Goal: Transaction & Acquisition: Purchase product/service

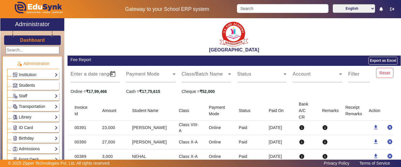
click at [24, 87] on span "Students" at bounding box center [27, 85] width 16 height 5
click at [31, 85] on span "Students" at bounding box center [27, 85] width 16 height 5
click at [31, 84] on span "Students" at bounding box center [27, 85] width 16 height 5
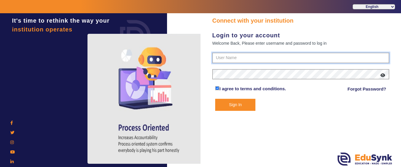
type input "9928895959"
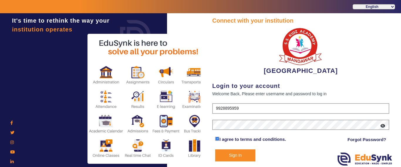
click at [239, 154] on button "Sign In" at bounding box center [235, 155] width 40 height 12
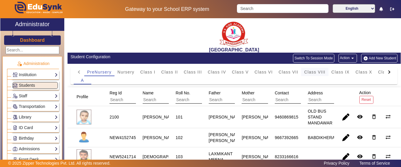
click at [321, 71] on span "Class VIII" at bounding box center [314, 72] width 21 height 4
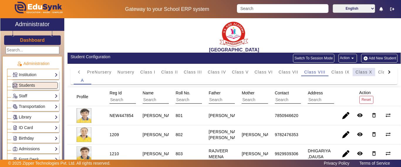
click at [369, 74] on span "Class X" at bounding box center [364, 72] width 17 height 4
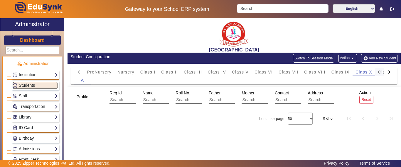
click at [384, 73] on div at bounding box center [389, 72] width 11 height 8
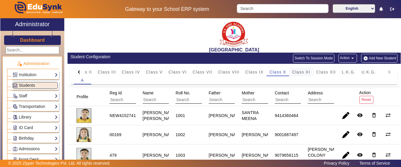
click at [379, 73] on mat-tab-header "PreNursery Nursery Class I Class II Class III Class IV Class V Class VI Class V…" at bounding box center [234, 72] width 321 height 8
click at [321, 70] on span "Class XII" at bounding box center [326, 72] width 20 height 4
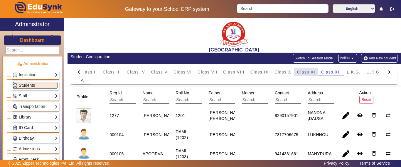
click at [309, 73] on span "Class XI" at bounding box center [306, 72] width 18 height 4
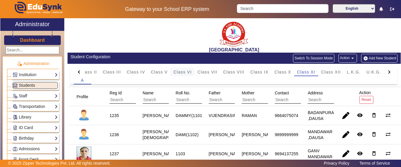
click at [189, 72] on span "Class VI" at bounding box center [183, 72] width 18 height 4
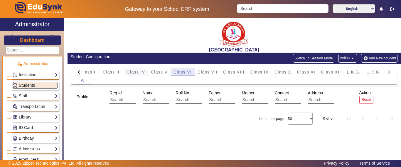
click at [163, 71] on span "Class V" at bounding box center [159, 72] width 17 height 4
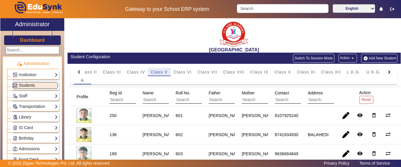
click at [137, 71] on span "Class IV" at bounding box center [136, 72] width 18 height 4
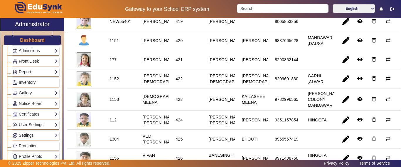
scroll to position [118, 0]
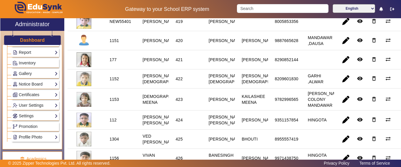
click at [29, 139] on link "Profile Photo" at bounding box center [35, 137] width 45 height 7
click at [27, 145] on link "Add Profile Photo" at bounding box center [32, 145] width 32 height 5
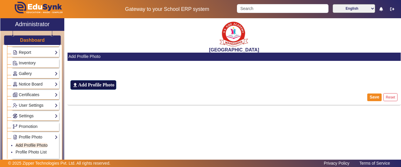
click at [110, 83] on h6 "Add Profile Photo" at bounding box center [96, 85] width 36 height 6
click at [0, 0] on input "file_upload Add Profile Photo" at bounding box center [0, 0] width 0 height 0
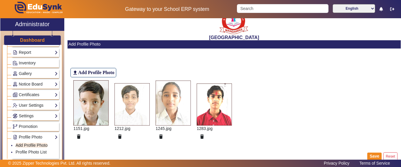
scroll to position [19, 0]
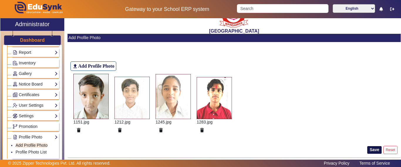
click at [373, 150] on button "Save" at bounding box center [375, 150] width 14 height 8
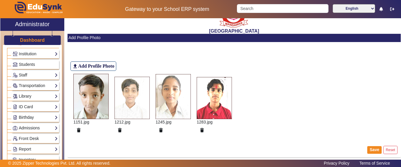
scroll to position [0, 0]
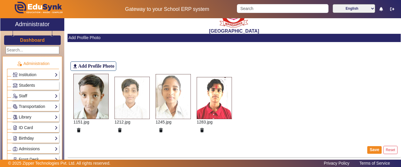
click at [27, 38] on h3 "Dashboard" at bounding box center [32, 40] width 25 height 6
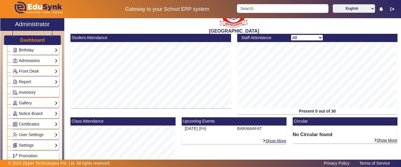
scroll to position [320, 0]
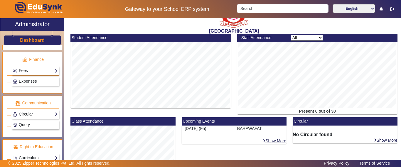
click at [22, 68] on link "Fees" at bounding box center [35, 70] width 45 height 7
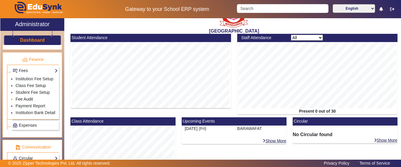
click at [26, 101] on link "Fee Audit" at bounding box center [24, 99] width 17 height 5
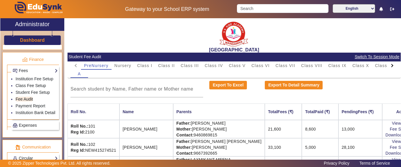
click at [280, 14] on div "Gateway to your School ERP system English हिंदी (Hindi) ಕನ್ನಡ (Kannada) தமிழ் (…" at bounding box center [200, 9] width 401 height 18
click at [279, 11] on input "Search" at bounding box center [282, 8] width 91 height 9
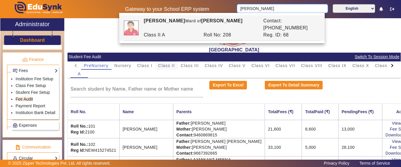
type input "[PERSON_NAME]"
click at [162, 66] on span "Class II" at bounding box center [166, 65] width 17 height 4
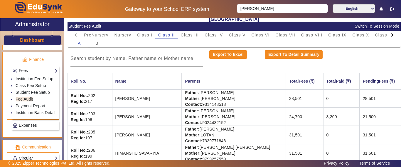
scroll to position [59, 0]
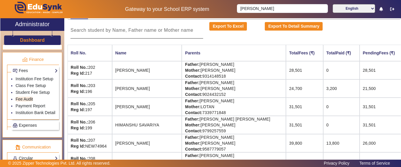
click at [125, 35] on div at bounding box center [137, 30] width 133 height 16
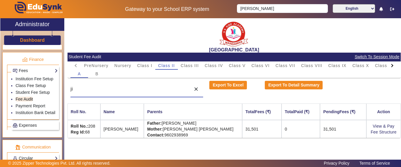
scroll to position [0, 0]
type input "[PERSON_NAME]"
click at [382, 125] on link "View & Pay" at bounding box center [384, 126] width 22 height 5
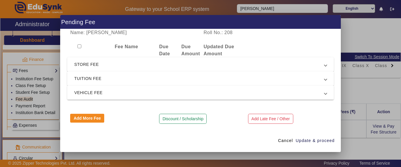
drag, startPoint x: 90, startPoint y: 77, endPoint x: 90, endPoint y: 82, distance: 5.0
click at [90, 78] on span "TUITION FEE" at bounding box center [199, 78] width 250 height 7
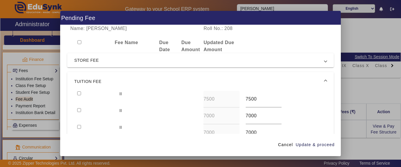
click at [80, 94] on input "checkbox" at bounding box center [79, 93] width 4 height 4
checkbox input "true"
click at [80, 115] on div at bounding box center [95, 116] width 42 height 17
click at [81, 112] on input "checkbox" at bounding box center [79, 110] width 4 height 4
checkbox input "true"
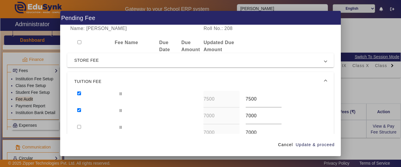
click at [79, 128] on input "checkbox" at bounding box center [79, 127] width 4 height 4
checkbox input "true"
click at [318, 142] on span "Update & proceed" at bounding box center [315, 145] width 39 height 6
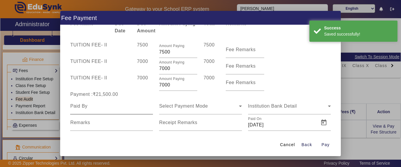
scroll to position [29, 0]
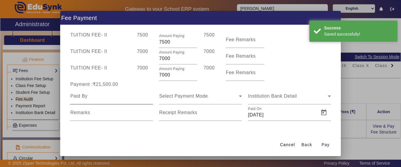
click at [107, 101] on div at bounding box center [111, 96] width 83 height 16
type input "[PERSON_NAME]"
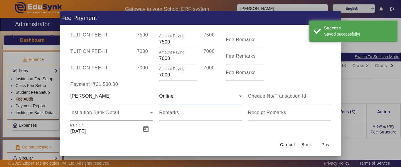
click at [96, 110] on span "Institution Bank Detail" at bounding box center [94, 112] width 49 height 5
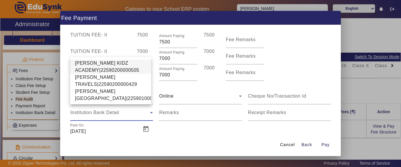
click at [96, 60] on span "[PERSON_NAME] KIDZ ACADEMY|22590200000505" at bounding box center [111, 67] width 72 height 14
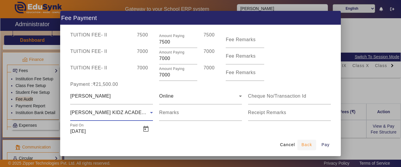
drag, startPoint x: 328, startPoint y: 145, endPoint x: 311, endPoint y: 138, distance: 18.3
click at [327, 145] on span "Pay" at bounding box center [326, 145] width 8 height 6
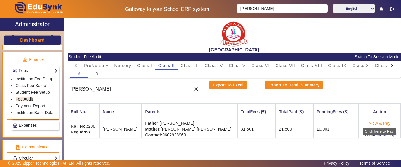
click at [373, 123] on link "View & Pay" at bounding box center [380, 123] width 22 height 5
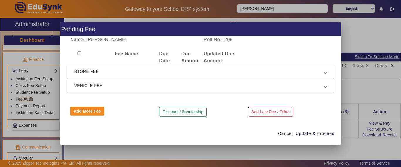
click at [117, 83] on span "VEHICLE FEE" at bounding box center [199, 85] width 250 height 7
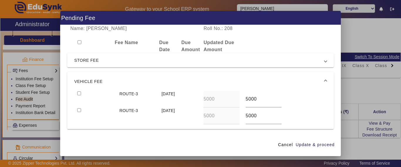
scroll to position [25, 0]
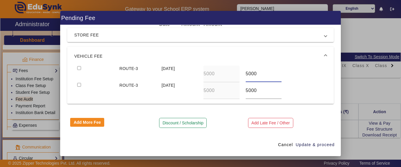
drag, startPoint x: 257, startPoint y: 73, endPoint x: 227, endPoint y: 74, distance: 29.7
click at [227, 74] on div "ROUTE-3 [DATE] 5000 5000" at bounding box center [200, 74] width 253 height 17
type input "7500"
click at [313, 143] on span "Update & proceed" at bounding box center [315, 145] width 39 height 6
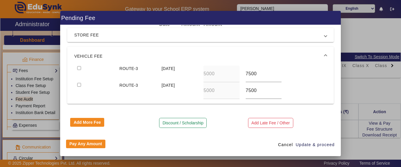
click at [78, 66] on input "checkbox" at bounding box center [79, 68] width 4 height 4
checkbox input "true"
click at [78, 83] on input "checkbox" at bounding box center [79, 85] width 4 height 4
checkbox input "true"
click at [303, 143] on span "Update & proceed" at bounding box center [315, 145] width 39 height 6
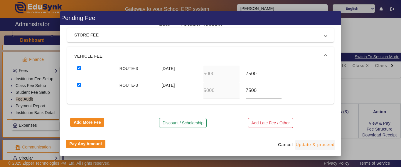
type input "7500"
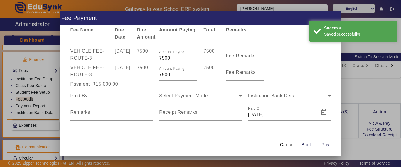
scroll to position [13, 0]
drag, startPoint x: 301, startPoint y: 144, endPoint x: 285, endPoint y: 142, distance: 15.8
click at [298, 145] on span "submit" at bounding box center [307, 145] width 19 height 14
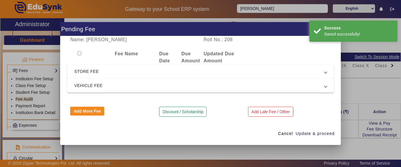
click at [104, 83] on span "VEHICLE FEE" at bounding box center [199, 85] width 250 height 7
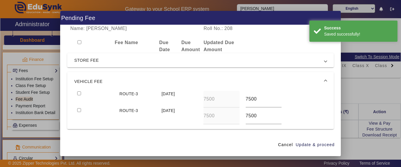
click at [78, 94] on input "checkbox" at bounding box center [79, 93] width 4 height 4
checkbox input "true"
click at [79, 109] on input "checkbox" at bounding box center [79, 110] width 4 height 4
checkbox input "true"
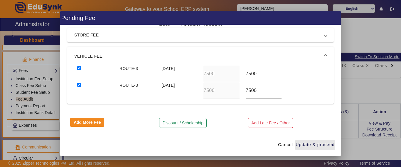
drag, startPoint x: 314, startPoint y: 144, endPoint x: 295, endPoint y: 163, distance: 26.2
click at [313, 144] on span "Update & proceed" at bounding box center [315, 145] width 39 height 6
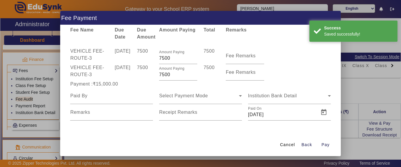
scroll to position [13, 0]
click at [111, 95] on input at bounding box center [111, 95] width 83 height 7
type input "[PERSON_NAME]"
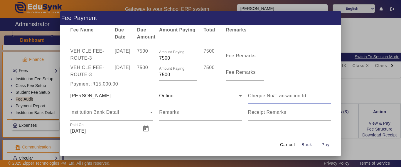
click at [93, 121] on div "Paid On [DATE]" at bounding box center [104, 128] width 68 height 16
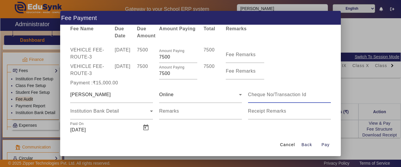
click at [93, 119] on div "Paid On [DATE]" at bounding box center [104, 127] width 68 height 16
click at [92, 113] on span "Institution Bank Detail" at bounding box center [94, 110] width 49 height 5
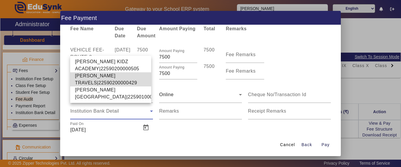
click at [92, 75] on span "[PERSON_NAME] TRAVELS|22590200000429" at bounding box center [111, 79] width 72 height 14
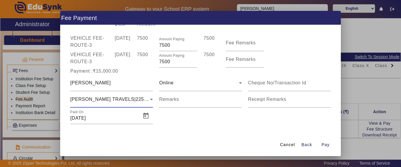
scroll to position [29, 0]
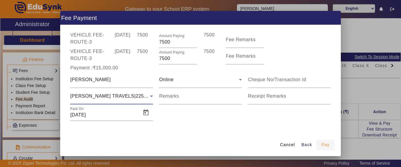
click at [328, 148] on span "Pay" at bounding box center [326, 145] width 8 height 6
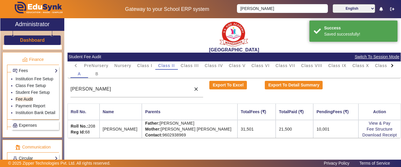
scroll to position [0, 0]
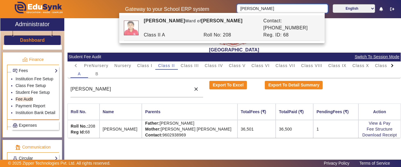
click at [269, 10] on input "[PERSON_NAME]" at bounding box center [282, 8] width 91 height 9
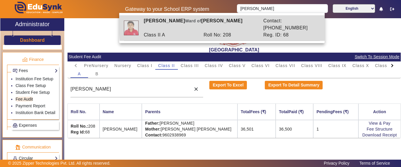
click at [257, 31] on div "Roll No: 208" at bounding box center [231, 34] width 60 height 7
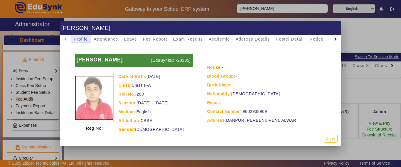
click at [254, 6] on div at bounding box center [200, 83] width 401 height 167
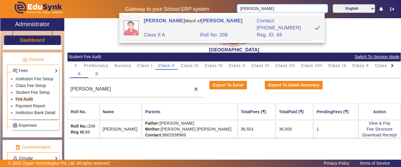
click at [270, 9] on input "[PERSON_NAME]" at bounding box center [282, 8] width 91 height 9
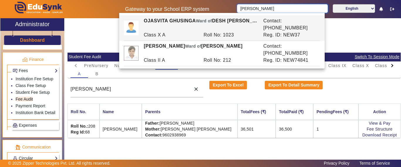
drag, startPoint x: 266, startPoint y: 5, endPoint x: 259, endPoint y: 9, distance: 7.3
click at [259, 9] on input "[PERSON_NAME]" at bounding box center [282, 8] width 91 height 9
drag, startPoint x: 259, startPoint y: 9, endPoint x: 210, endPoint y: 8, distance: 49.4
click at [210, 8] on div "Gateway to your School ERP system [PERSON_NAME] English हिंदी (Hindi) ಕನ್ನಡ (Ka…" at bounding box center [200, 9] width 401 height 18
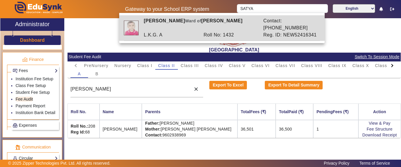
click at [182, 31] on div "L.K.G. A" at bounding box center [171, 34] width 60 height 7
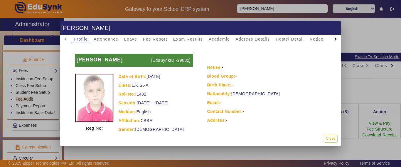
drag, startPoint x: 153, startPoint y: 34, endPoint x: 155, endPoint y: 38, distance: 3.8
click at [153, 35] on div "[PERSON_NAME] Profile Attendance Leave Fee Report Exam Results Academic Address…" at bounding box center [200, 83] width 281 height 125
click at [155, 38] on span "Fee Report" at bounding box center [155, 39] width 24 height 4
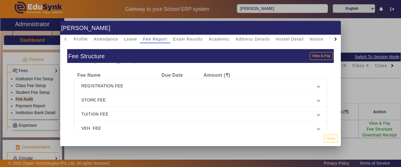
scroll to position [7, 0]
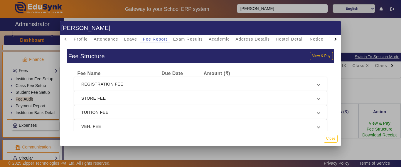
click at [172, 82] on span "REGISTRATION FEE" at bounding box center [199, 84] width 236 height 7
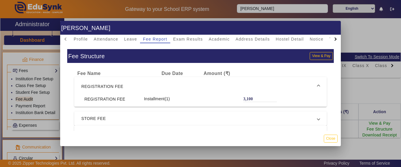
click at [172, 82] on mat-expansion-panel-header "REGISTRATION FEE" at bounding box center [200, 86] width 253 height 19
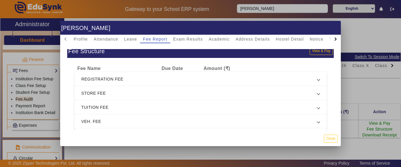
scroll to position [10, 0]
click at [163, 66] on b "Due Date" at bounding box center [172, 68] width 21 height 5
click at [161, 77] on span "REGISTRATION FEE" at bounding box center [199, 79] width 236 height 7
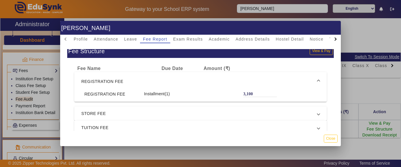
click at [162, 78] on span "REGISTRATION FEE" at bounding box center [199, 81] width 236 height 7
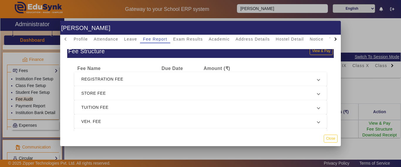
click at [155, 90] on span "STORE FEE" at bounding box center [199, 93] width 236 height 7
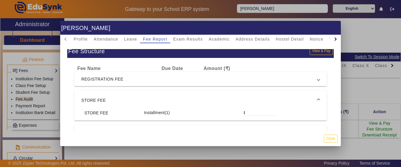
click at [154, 91] on mat-expansion-panel-header "STORE FEE" at bounding box center [200, 100] width 253 height 19
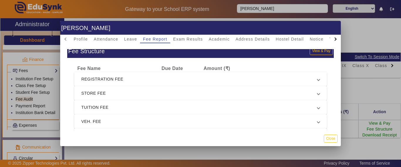
click at [147, 104] on span "TUITION FEE" at bounding box center [199, 107] width 236 height 7
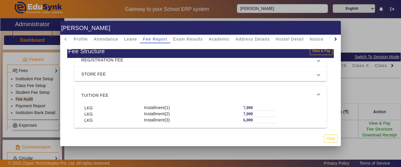
scroll to position [37, 0]
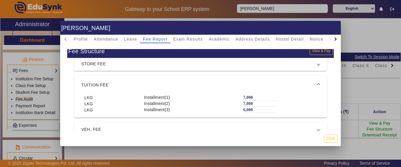
click at [155, 83] on mat-expansion-panel-header "TUITION FEE" at bounding box center [200, 85] width 253 height 19
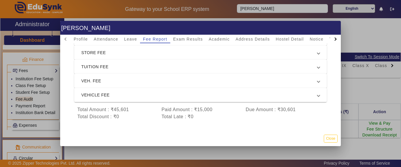
scroll to position [42, 0]
click at [137, 76] on span "VEH. FEE" at bounding box center [199, 79] width 236 height 7
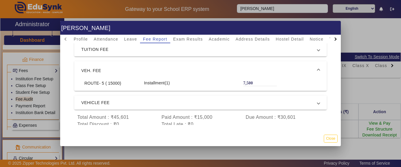
scroll to position [32, 0]
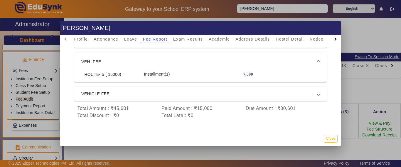
click at [146, 59] on span "VEH. FEE" at bounding box center [199, 61] width 236 height 7
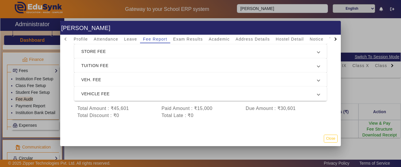
scroll to position [7, 0]
click at [139, 87] on mat-expansion-panel-header "VEHICLE FEE" at bounding box center [200, 94] width 253 height 14
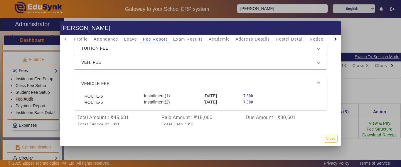
scroll to position [34, 0]
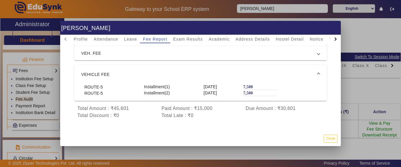
click at [147, 71] on span "VEHICLE FEE" at bounding box center [199, 74] width 236 height 7
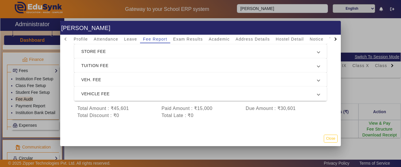
scroll to position [7, 0]
click at [120, 90] on span "VEHICLE FEE" at bounding box center [199, 93] width 236 height 7
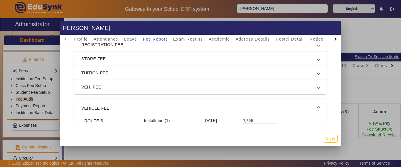
scroll to position [0, 0]
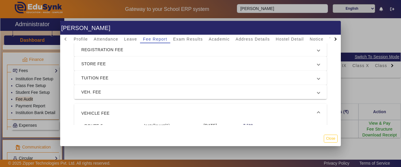
click at [251, 5] on div at bounding box center [200, 83] width 401 height 167
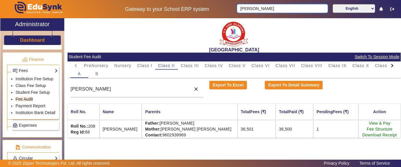
click at [258, 6] on input "[PERSON_NAME]" at bounding box center [282, 8] width 91 height 9
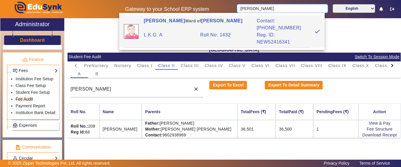
click at [258, 6] on input "[PERSON_NAME]" at bounding box center [282, 8] width 91 height 9
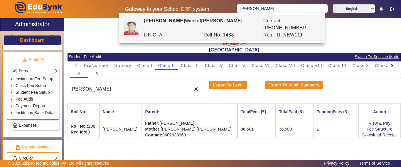
click at [201, 31] on div "Roll No: 1438" at bounding box center [231, 34] width 60 height 7
type input "[PERSON_NAME]"
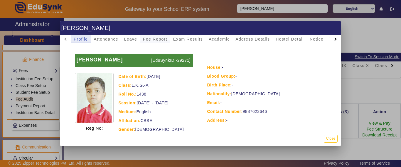
click at [155, 41] on span "Fee Report" at bounding box center [155, 39] width 24 height 8
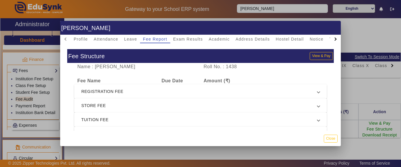
click at [112, 91] on span "REGISTRATION FEE" at bounding box center [199, 91] width 236 height 7
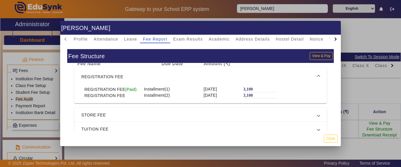
scroll to position [25, 0]
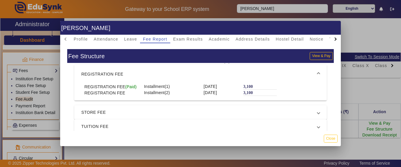
drag, startPoint x: 250, startPoint y: 93, endPoint x: 229, endPoint y: 93, distance: 20.9
click at [229, 93] on div "REGISTRATION FEE Installment(2) [DATE] 3,100" at bounding box center [200, 93] width 239 height 6
click at [244, 95] on label "3,100" at bounding box center [249, 92] width 10 height 5
click at [329, 139] on button "Close" at bounding box center [331, 139] width 14 height 8
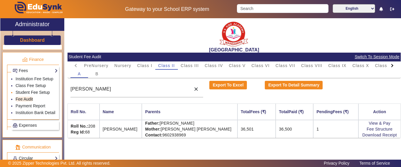
click at [26, 95] on link "Student Fee Setup" at bounding box center [33, 92] width 34 height 5
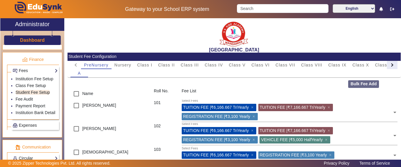
click at [387, 66] on div at bounding box center [392, 65] width 11 height 8
click at [385, 66] on mat-tab-header "PreNursery Nursery Class I Class II Class III Class IV Class V Class VI Class V…" at bounding box center [234, 65] width 327 height 8
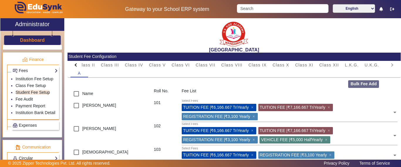
click at [385, 66] on mat-tab-header "PreNursery Nursery Class I Class II Class III Class IV Class V Class VI Class V…" at bounding box center [234, 65] width 327 height 8
click at [351, 65] on span "L.K.G." at bounding box center [352, 65] width 14 height 4
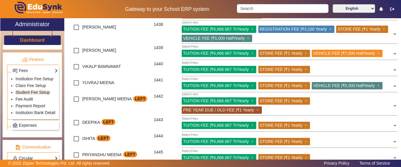
scroll to position [793, 0]
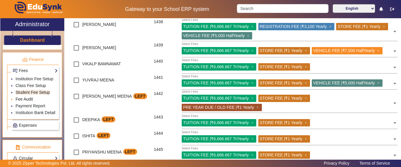
click at [22, 101] on link "Fee Audit" at bounding box center [24, 99] width 17 height 5
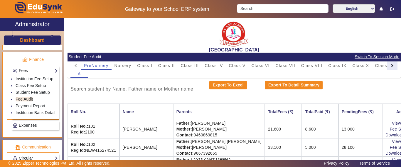
click at [388, 68] on div at bounding box center [392, 65] width 11 height 8
click at [388, 68] on mat-tab-header "PreNursery Nursery Class I Class II Class III Class IV Class V Class VI Class V…" at bounding box center [234, 65] width 327 height 8
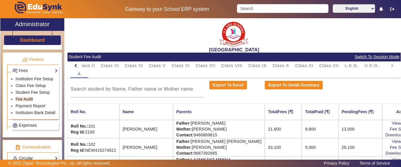
click at [388, 68] on mat-tab-header "PreNursery Nursery Class I Class II Class III Class IV Class V Class VI Class V…" at bounding box center [234, 65] width 327 height 8
click at [350, 66] on span "L.K.G." at bounding box center [352, 65] width 14 height 4
click at [106, 89] on input at bounding box center [137, 89] width 133 height 7
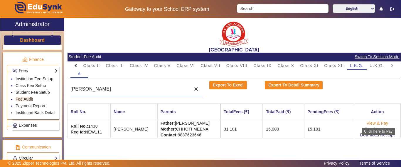
type input "[PERSON_NAME]"
click at [371, 124] on link "View & Pay" at bounding box center [378, 123] width 22 height 5
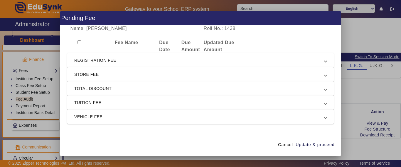
click at [132, 61] on span "REGISTRATION FEE" at bounding box center [199, 60] width 250 height 7
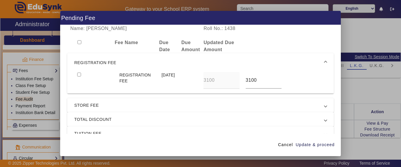
click at [80, 75] on input "checkbox" at bounding box center [79, 75] width 4 height 4
checkbox input "true"
drag, startPoint x: 259, startPoint y: 78, endPoint x: 229, endPoint y: 76, distance: 30.4
click at [229, 76] on div "REGISTRATION FEE [DATE] 3100 3100" at bounding box center [200, 80] width 253 height 17
type input "0"
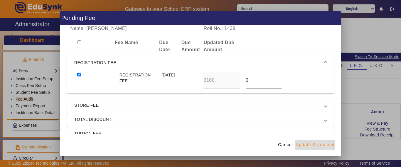
click at [321, 145] on span "Update & proceed" at bounding box center [315, 145] width 39 height 6
type input "0"
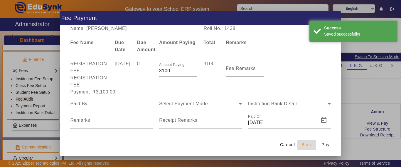
click at [308, 143] on span "Back" at bounding box center [307, 145] width 11 height 6
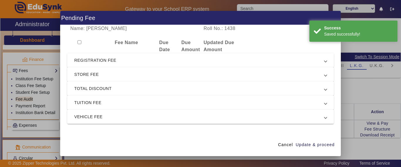
click at [156, 74] on span "STORE FEE" at bounding box center [199, 74] width 250 height 7
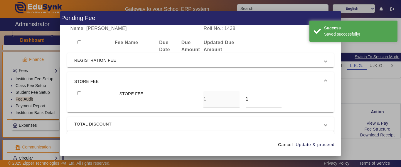
click at [156, 74] on mat-expansion-panel-header "STORE FEE" at bounding box center [200, 81] width 267 height 19
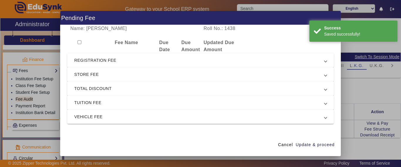
click at [143, 86] on span "TOTAL DISCOUNT" at bounding box center [199, 88] width 250 height 7
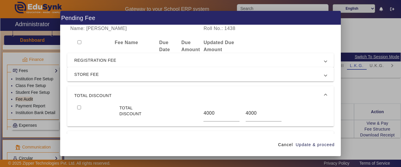
click at [141, 95] on span "TOTAL DISCOUNT" at bounding box center [199, 95] width 250 height 7
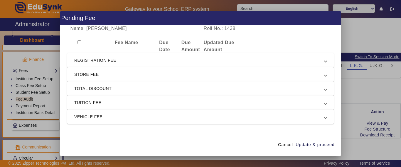
click at [138, 103] on span "TUITION FEE" at bounding box center [199, 102] width 250 height 7
click at [136, 108] on span "TUITION FEE" at bounding box center [199, 109] width 250 height 7
click at [132, 92] on span "TOTAL DISCOUNT" at bounding box center [199, 88] width 250 height 7
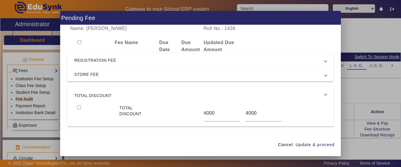
click at [132, 91] on mat-expansion-panel-header "TOTAL DISCOUNT" at bounding box center [200, 95] width 267 height 19
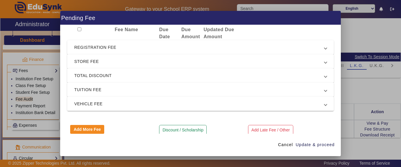
scroll to position [20, 0]
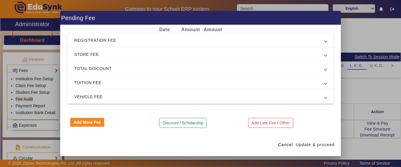
click at [137, 71] on span "TOTAL DISCOUNT" at bounding box center [199, 68] width 250 height 7
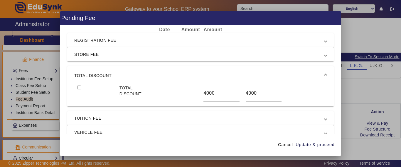
click at [135, 73] on span "TOTAL DISCOUNT" at bounding box center [199, 75] width 250 height 7
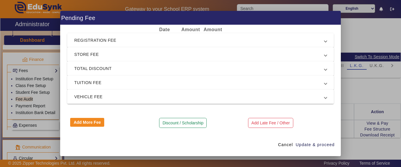
click at [135, 72] on span "TOTAL DISCOUNT" at bounding box center [199, 68] width 250 height 7
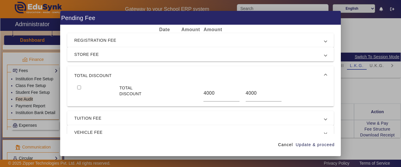
click at [135, 72] on mat-expansion-panel-header "TOTAL DISCOUNT" at bounding box center [200, 75] width 267 height 19
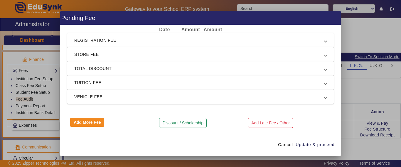
click at [135, 72] on span "TOTAL DISCOUNT" at bounding box center [199, 68] width 250 height 7
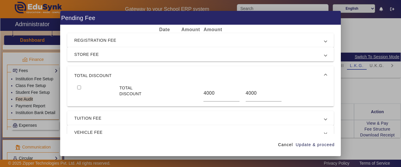
click at [135, 72] on mat-expansion-panel-header "TOTAL DISCOUNT" at bounding box center [200, 75] width 267 height 19
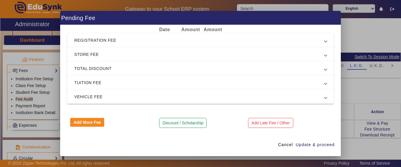
click at [135, 72] on span "TOTAL DISCOUNT" at bounding box center [199, 68] width 250 height 7
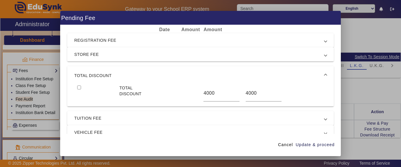
click at [135, 72] on mat-expansion-panel-header "TOTAL DISCOUNT" at bounding box center [200, 75] width 267 height 19
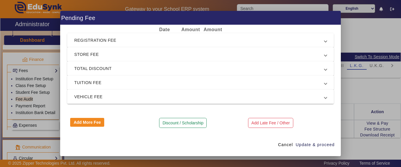
click at [117, 85] on span "TUITION FEE" at bounding box center [199, 82] width 250 height 7
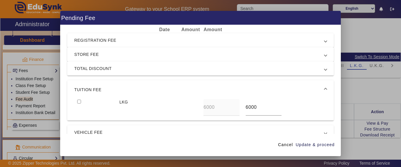
click at [115, 95] on mat-expansion-panel-header "TUITION FEE" at bounding box center [200, 89] width 267 height 19
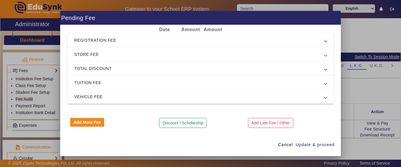
click at [114, 97] on span "VEHICLE FEE" at bounding box center [199, 96] width 250 height 7
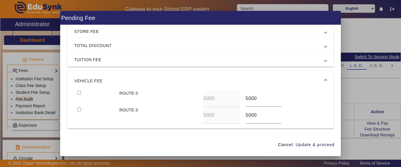
scroll to position [49, 0]
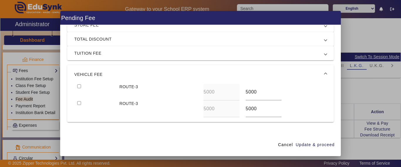
click at [120, 70] on mat-expansion-panel-header "VEHICLE FEE" at bounding box center [200, 74] width 267 height 19
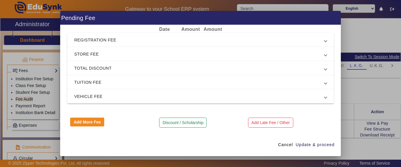
scroll to position [20, 0]
click at [118, 81] on span "TUITION FEE" at bounding box center [199, 82] width 250 height 7
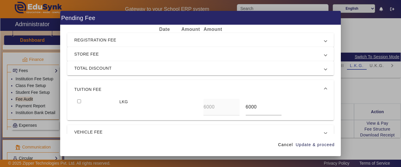
click at [118, 70] on span "TOTAL DISCOUNT" at bounding box center [199, 68] width 250 height 7
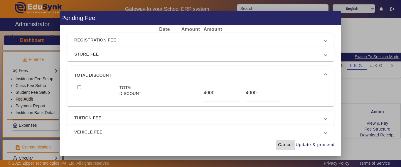
click at [287, 143] on span "Cancel" at bounding box center [285, 145] width 15 height 6
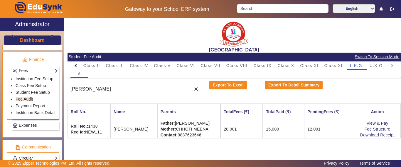
click at [39, 42] on h3 "Dashboard" at bounding box center [32, 40] width 25 height 6
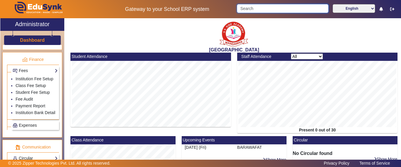
click at [256, 5] on input "Search" at bounding box center [282, 8] width 91 height 9
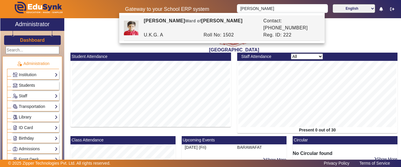
click at [27, 86] on span "Students" at bounding box center [27, 85] width 16 height 5
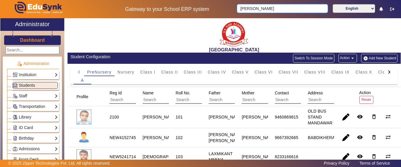
click at [189, 11] on div "Gateway to your School ERP system [PERSON_NAME] English हिंदी (Hindi) ಕನ್ನಡ (Ka…" at bounding box center [200, 9] width 401 height 18
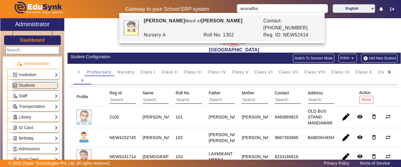
click at [217, 31] on div "Roll No: 1302" at bounding box center [231, 34] width 60 height 7
type input "[PERSON_NAME]"
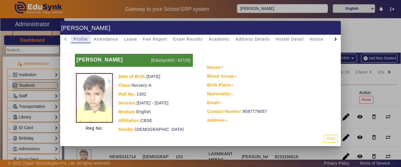
drag, startPoint x: 154, startPoint y: 41, endPoint x: 155, endPoint y: 46, distance: 4.8
click at [154, 41] on span "Fee Report" at bounding box center [155, 39] width 24 height 4
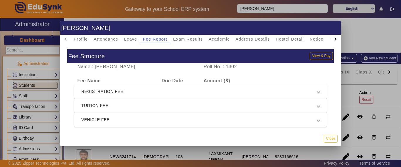
click at [148, 93] on span "REGISTRATION FEE" at bounding box center [199, 91] width 236 height 7
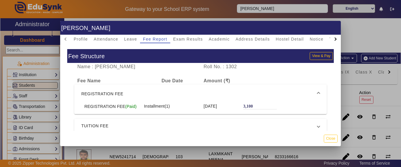
click at [128, 120] on mat-expansion-panel-header "TUITION FEE" at bounding box center [200, 126] width 253 height 14
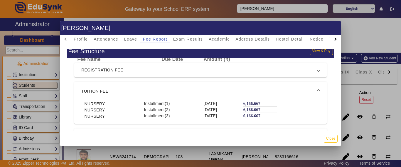
scroll to position [10, 0]
click at [140, 132] on span "VEHICLE FEE" at bounding box center [199, 135] width 236 height 7
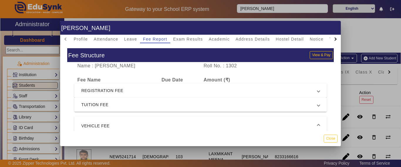
scroll to position [0, 0]
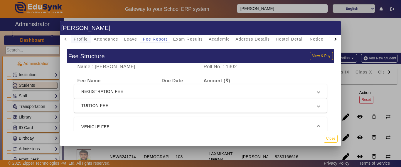
click at [74, 42] on span "Profile" at bounding box center [81, 39] width 14 height 8
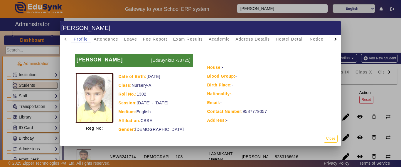
click at [249, 32] on h1 "[PERSON_NAME]" at bounding box center [200, 28] width 281 height 14
click at [249, 39] on span "Address Details" at bounding box center [253, 39] width 34 height 4
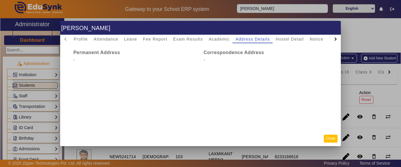
click at [331, 138] on button "Close" at bounding box center [331, 139] width 14 height 8
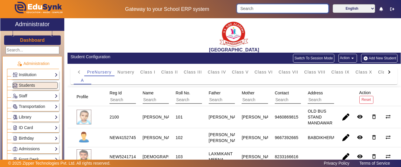
click at [247, 9] on input "Search" at bounding box center [282, 8] width 91 height 9
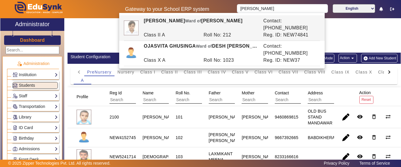
click at [210, 21] on div "[PERSON_NAME] [PERSON_NAME] of [PERSON_NAME]" at bounding box center [201, 24] width 120 height 14
type input "[PERSON_NAME]"
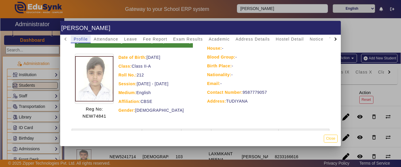
scroll to position [29, 0]
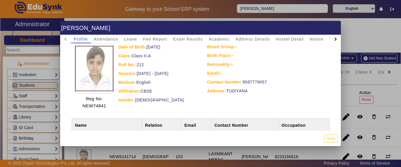
click at [38, 83] on div at bounding box center [200, 83] width 401 height 167
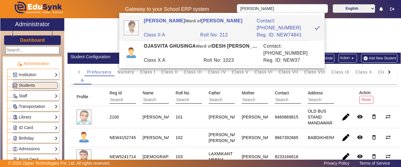
click at [34, 82] on link "Students" at bounding box center [35, 85] width 45 height 7
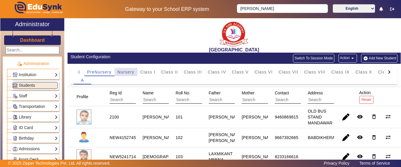
click at [130, 74] on span "Nursery" at bounding box center [126, 72] width 17 height 8
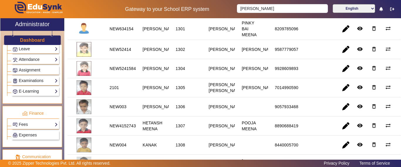
scroll to position [264, 0]
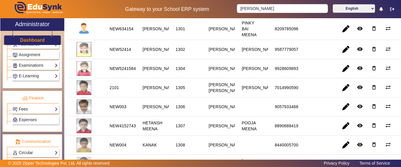
drag, startPoint x: 26, startPoint y: 114, endPoint x: 26, endPoint y: 109, distance: 4.7
click at [26, 114] on div "Expenses" at bounding box center [33, 119] width 52 height 11
click at [26, 109] on link "Fees" at bounding box center [35, 109] width 45 height 7
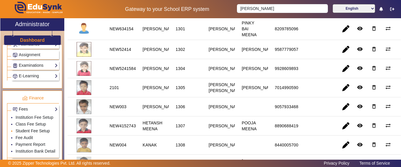
click at [28, 133] on link "Student Fee Setup" at bounding box center [33, 130] width 34 height 5
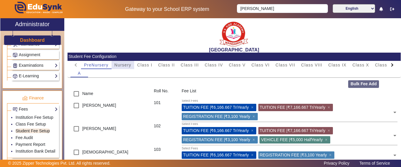
click at [125, 67] on span "Nursery" at bounding box center [123, 65] width 17 height 4
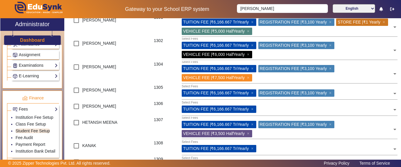
scroll to position [88, 0]
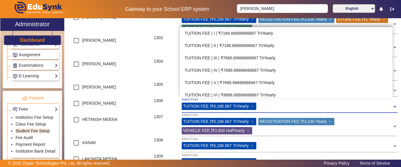
click at [272, 109] on div at bounding box center [326, 107] width 134 height 9
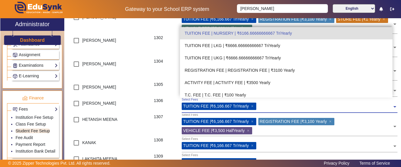
click at [271, 107] on input "text" at bounding box center [326, 106] width 134 height 6
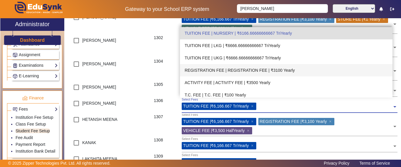
click at [277, 69] on div "REGISTRATION FEE | REGISTRATION FEE | ₹3100 Yearly" at bounding box center [286, 70] width 213 height 12
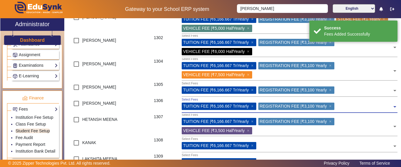
click at [339, 106] on input "text" at bounding box center [364, 106] width 56 height 6
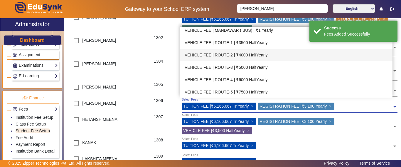
scroll to position [250, 0]
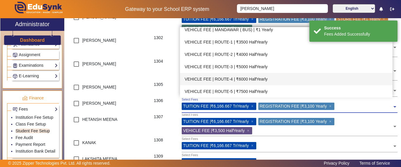
click at [264, 80] on div "VEHICLE FEE | ROUTE-4 | ₹6000 HalfYearly" at bounding box center [286, 79] width 213 height 12
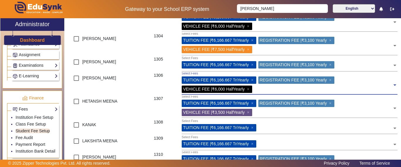
scroll to position [147, 0]
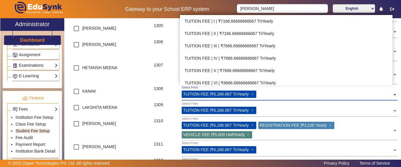
click at [280, 97] on div at bounding box center [326, 95] width 134 height 9
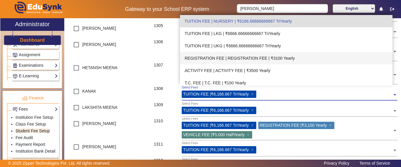
click at [278, 58] on div "REGISTRATION FEE | REGISTRATION FEE | ₹3100 Yearly" at bounding box center [286, 58] width 213 height 12
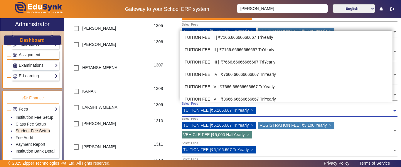
click at [280, 109] on input "text" at bounding box center [326, 110] width 134 height 6
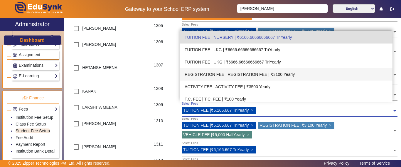
click at [272, 73] on div "REGISTRATION FEE | REGISTRATION FEE | ₹3100 Yearly" at bounding box center [286, 74] width 213 height 12
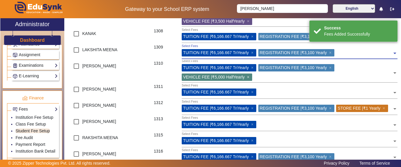
scroll to position [206, 0]
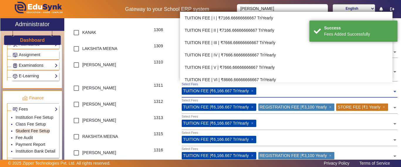
click at [264, 92] on input "text" at bounding box center [326, 90] width 134 height 6
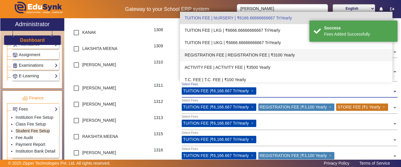
click at [269, 56] on div "REGISTRATION FEE | REGISTRATION FEE | ₹3100 Yearly" at bounding box center [286, 55] width 213 height 12
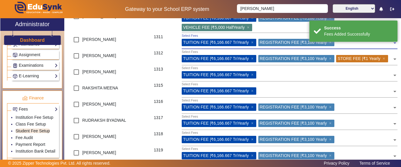
scroll to position [264, 0]
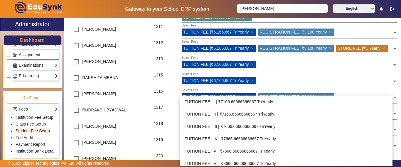
click at [298, 83] on input "text" at bounding box center [326, 80] width 134 height 6
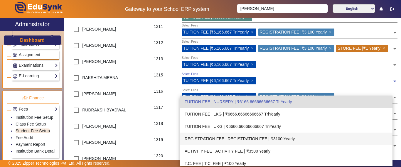
click at [281, 136] on div "REGISTRATION FEE | REGISTRATION FEE | ₹3100 Yearly" at bounding box center [286, 139] width 213 height 12
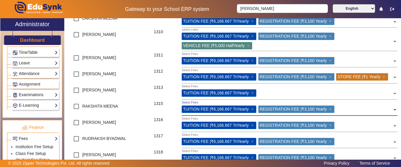
scroll to position [0, 0]
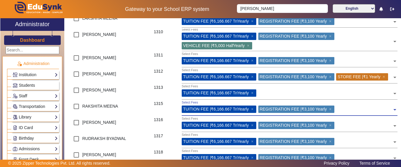
click at [24, 40] on h3 "Dashboard" at bounding box center [32, 40] width 25 height 6
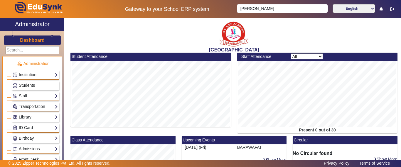
click at [26, 86] on span "Students" at bounding box center [27, 85] width 16 height 5
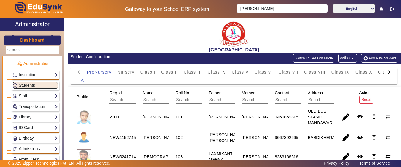
click at [27, 95] on link "Staff" at bounding box center [35, 96] width 45 height 7
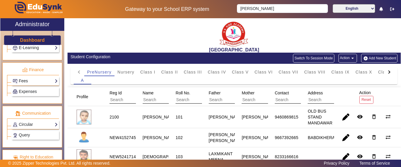
click at [23, 80] on link "Fees" at bounding box center [35, 81] width 45 height 7
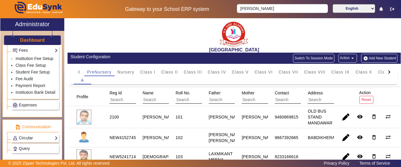
scroll to position [293, 0]
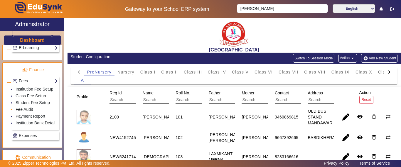
click at [26, 112] on link "Fee Audit" at bounding box center [24, 109] width 17 height 5
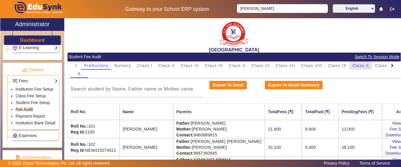
click at [361, 65] on span "Class X" at bounding box center [361, 65] width 17 height 4
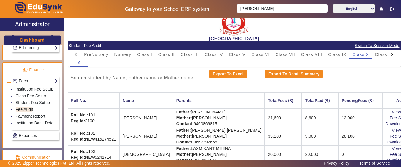
scroll to position [22, 0]
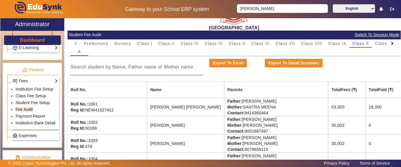
click at [137, 72] on div at bounding box center [137, 67] width 133 height 16
click at [136, 66] on input at bounding box center [137, 66] width 133 height 7
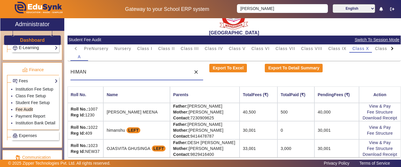
scroll to position [0, 0]
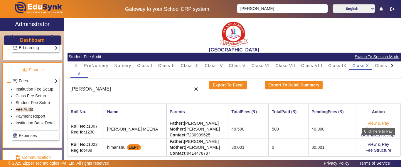
type input "[PERSON_NAME]"
click at [374, 123] on link "View & Pay" at bounding box center [379, 123] width 22 height 5
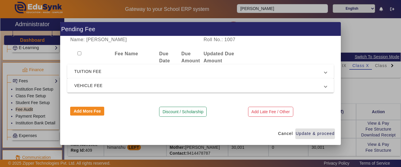
click at [122, 73] on span "TUITION FEE" at bounding box center [199, 71] width 250 height 7
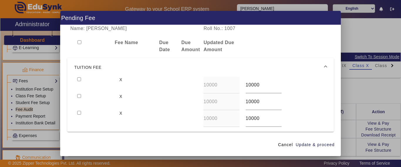
click at [121, 68] on span "TUITION FEE" at bounding box center [199, 67] width 250 height 7
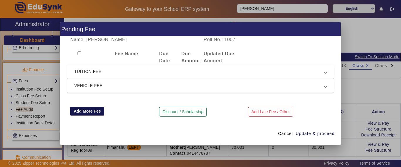
click at [91, 112] on button "Add More Fee" at bounding box center [87, 111] width 34 height 9
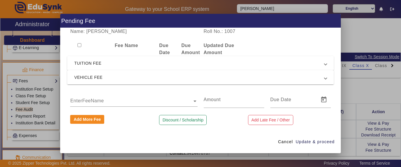
click at [93, 98] on input "text" at bounding box center [133, 101] width 127 height 7
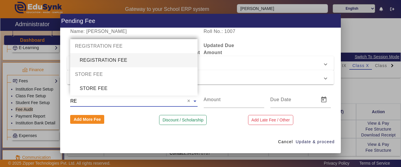
type input "REG"
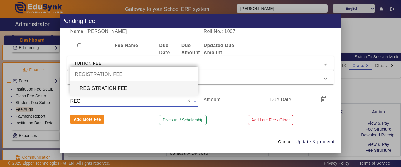
click at [99, 92] on div "REGISTRATION FEE" at bounding box center [133, 88] width 127 height 14
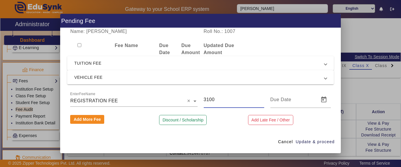
drag, startPoint x: 224, startPoint y: 102, endPoint x: 196, endPoint y: 100, distance: 27.7
click at [196, 100] on div "EnterFeeName × REGISTRATION FEE × 3100" at bounding box center [200, 99] width 267 height 16
type input "3000"
click at [305, 139] on span "Update & proceed" at bounding box center [315, 142] width 39 height 6
type input "[DATE]"
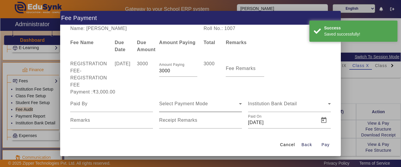
click at [167, 105] on span "Select Payment Mode" at bounding box center [183, 103] width 49 height 5
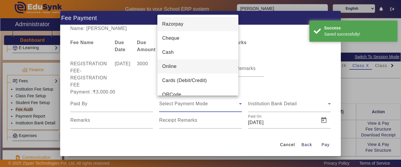
click at [166, 62] on mat-option "Online" at bounding box center [198, 66] width 81 height 14
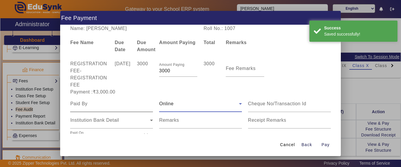
click at [99, 105] on input at bounding box center [111, 103] width 83 height 7
type input "[PERSON_NAME]"
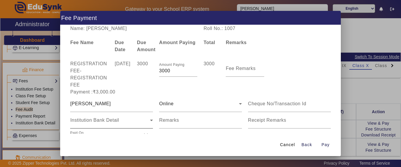
click at [96, 116] on div "Institution Bank Detail" at bounding box center [111, 120] width 83 height 16
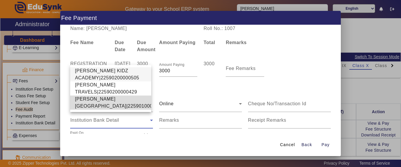
click at [91, 99] on span "[PERSON_NAME][GEOGRAPHIC_DATA]|22590100002640" at bounding box center [120, 103] width 91 height 14
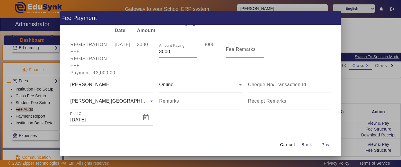
scroll to position [24, 0]
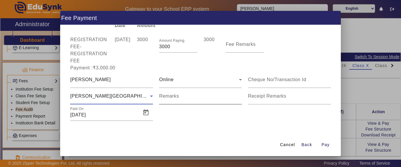
click at [172, 96] on mat-label "Remarks" at bounding box center [169, 95] width 20 height 5
click at [172, 96] on input "Remarks" at bounding box center [200, 98] width 83 height 7
type input "CBSE REG. FEE"
click at [328, 145] on span "Pay" at bounding box center [326, 145] width 8 height 6
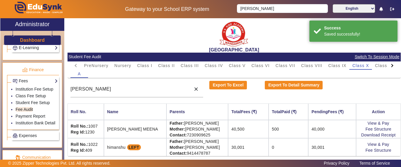
scroll to position [0, 0]
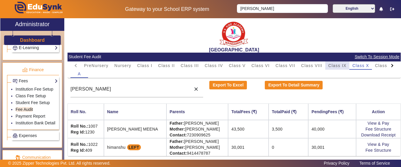
click at [341, 66] on span "Class IX" at bounding box center [338, 65] width 18 height 4
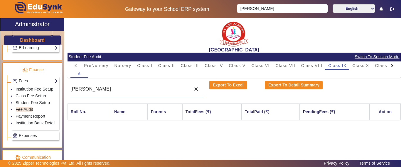
drag, startPoint x: 103, startPoint y: 90, endPoint x: 61, endPoint y: 91, distance: 42.0
click at [61, 91] on div "X Administrator Dashboard Administration Institution Institution Details Sessio…" at bounding box center [200, 96] width 401 height 156
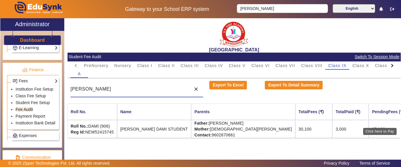
type input "[PERSON_NAME]"
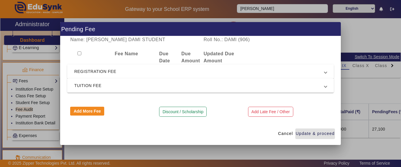
click at [113, 73] on span "REGISTRATION FEE" at bounding box center [199, 71] width 250 height 7
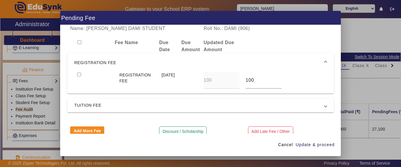
click at [78, 74] on input "checkbox" at bounding box center [79, 75] width 4 height 4
checkbox input "true"
click at [88, 130] on button "Add More Fee" at bounding box center [87, 130] width 34 height 9
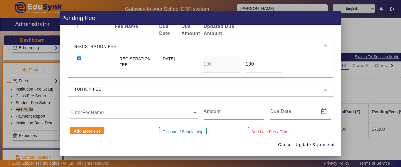
scroll to position [25, 0]
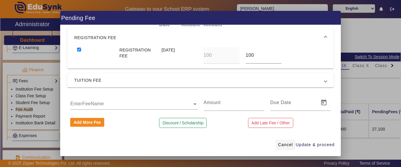
click at [285, 142] on button "Cancel" at bounding box center [286, 145] width 20 height 11
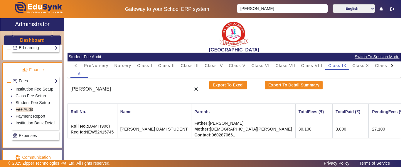
scroll to position [9, 0]
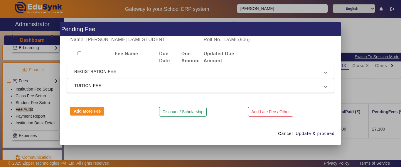
click at [103, 76] on mat-expansion-panel-header "REGISTRATION FEE" at bounding box center [200, 71] width 267 height 14
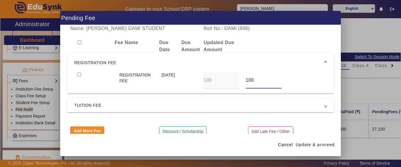
drag, startPoint x: 250, startPoint y: 82, endPoint x: 239, endPoint y: 81, distance: 11.3
click at [239, 81] on div "REGISTRATION FEE [DATE] 100 100" at bounding box center [200, 80] width 253 height 17
type input "0"
click at [303, 144] on span "Update & proceed" at bounding box center [315, 145] width 39 height 6
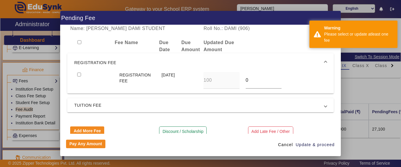
click at [80, 74] on input "checkbox" at bounding box center [79, 75] width 4 height 4
click at [79, 74] on input "checkbox" at bounding box center [79, 75] width 4 height 4
checkbox input "true"
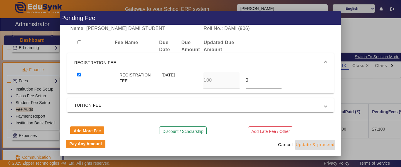
click at [333, 143] on span "Update & proceed" at bounding box center [315, 145] width 39 height 6
type input "3000"
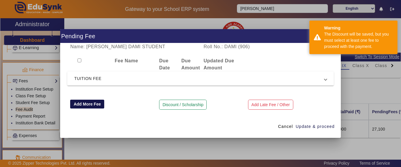
click at [83, 103] on button "Add More Fee" at bounding box center [87, 104] width 34 height 9
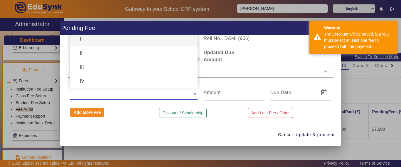
click at [83, 97] on input "text" at bounding box center [133, 94] width 127 height 7
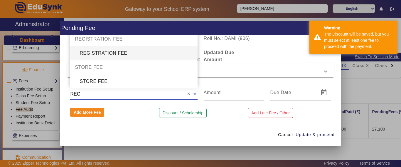
type input "REGI"
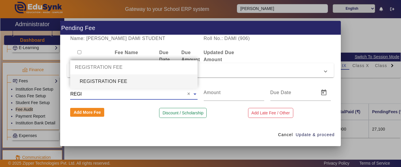
click at [131, 81] on div "REGISTRATION FEE" at bounding box center [133, 81] width 127 height 14
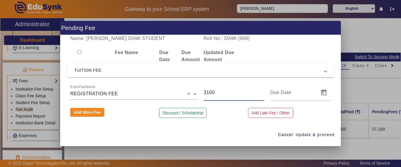
drag, startPoint x: 221, startPoint y: 96, endPoint x: 175, endPoint y: 91, distance: 46.4
click at [191, 94] on div "EnterFeeName × REGISTRATION FEE × 3100" at bounding box center [200, 92] width 267 height 16
type input "2000"
click at [321, 133] on span "Update & proceed" at bounding box center [315, 135] width 39 height 6
type input "[DATE]"
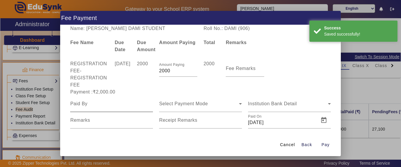
scroll to position [8, 0]
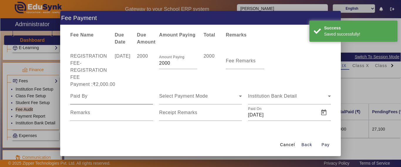
click at [114, 96] on input at bounding box center [111, 96] width 83 height 7
type input "[PERSON_NAME]"
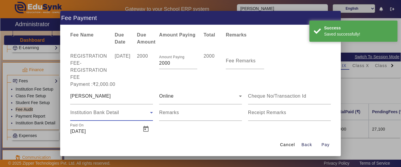
click at [113, 114] on span "Institution Bank Detail" at bounding box center [94, 112] width 49 height 5
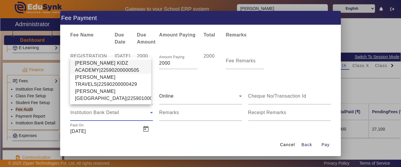
drag, startPoint x: 95, startPoint y: 96, endPoint x: 94, endPoint y: 80, distance: 15.9
click at [95, 96] on span "[PERSON_NAME][GEOGRAPHIC_DATA]|22590100002640" at bounding box center [120, 95] width 91 height 14
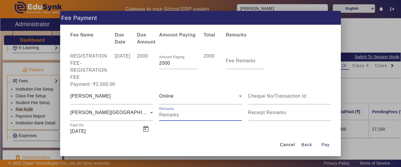
click at [162, 118] on input "Remarks" at bounding box center [200, 114] width 83 height 7
type input "CBSE REG. FEE"
click at [327, 145] on span "Pay" at bounding box center [326, 145] width 8 height 6
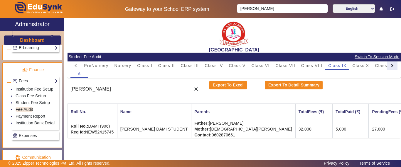
click at [391, 66] on div at bounding box center [392, 65] width 3 height 3
click at [391, 66] on mat-tab-header "PreNursery Nursery Class I Class II Class III Class IV Class V Class VI Class V…" at bounding box center [234, 65] width 327 height 8
drag, startPoint x: 391, startPoint y: 66, endPoint x: 386, endPoint y: 67, distance: 5.7
click at [391, 66] on mat-tab-header "PreNursery Nursery Class I Class II Class III Class IV Class V Class VI Class V…" at bounding box center [234, 65] width 327 height 8
click at [339, 63] on span "Class XII" at bounding box center [335, 65] width 20 height 4
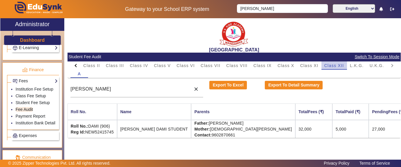
click at [339, 63] on span "Class XII" at bounding box center [335, 65] width 20 height 4
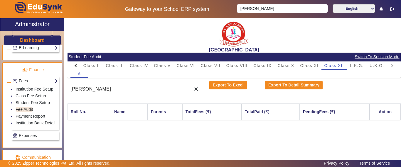
drag, startPoint x: 130, startPoint y: 90, endPoint x: 0, endPoint y: 89, distance: 130.5
click at [0, 89] on div "X Administrator Dashboard Administration Institution Institution Details Sessio…" at bounding box center [200, 96] width 401 height 156
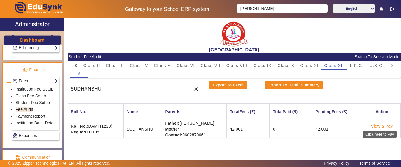
type input "SUDHANSHU"
click at [374, 126] on link "View & Pay" at bounding box center [382, 126] width 22 height 5
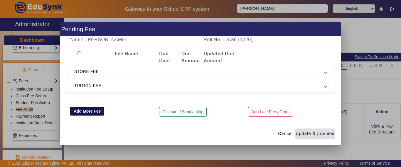
click at [88, 110] on button "Add More Fee" at bounding box center [87, 111] width 34 height 9
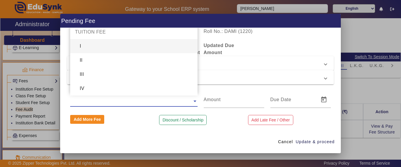
click at [93, 101] on input "text" at bounding box center [133, 101] width 127 height 7
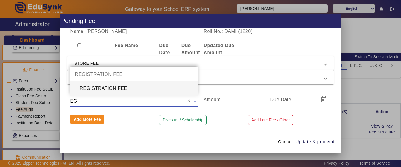
type input "E"
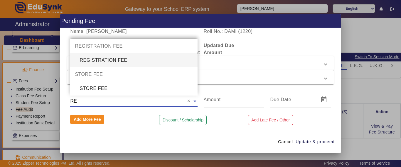
type input "REG"
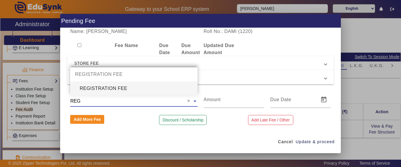
click at [101, 90] on div "REGISTRATION FEE" at bounding box center [133, 88] width 127 height 14
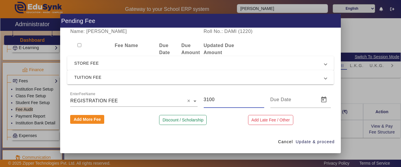
drag, startPoint x: 222, startPoint y: 96, endPoint x: 192, endPoint y: 97, distance: 29.1
click at [192, 97] on div "EnterFeeName × REGISTRATION FEE × 3100" at bounding box center [200, 99] width 267 height 16
type input "3000"
click at [326, 143] on span "Update & proceed" at bounding box center [315, 142] width 39 height 6
type input "[DATE]"
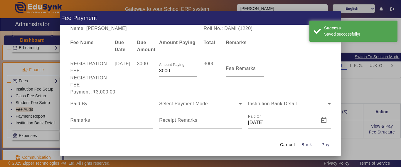
click at [104, 109] on div at bounding box center [111, 104] width 83 height 16
type input "SUDHANSHU"
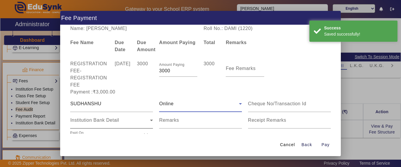
click at [99, 118] on span "Institution Bank Detail" at bounding box center [94, 120] width 49 height 5
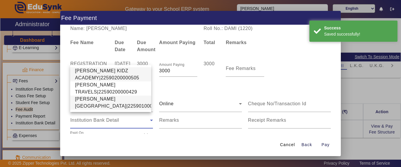
click at [97, 97] on span "[PERSON_NAME][GEOGRAPHIC_DATA]|22590100002640" at bounding box center [120, 103] width 91 height 14
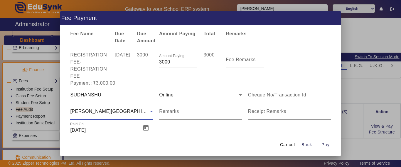
scroll to position [24, 0]
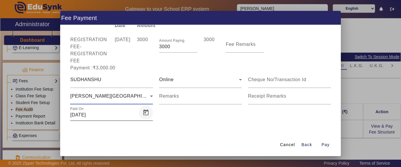
click at [145, 112] on span "Open calendar" at bounding box center [146, 112] width 14 height 14
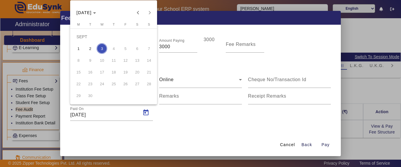
click at [145, 131] on div at bounding box center [200, 83] width 401 height 167
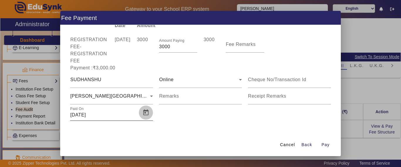
click at [144, 113] on span "Open calendar" at bounding box center [146, 112] width 14 height 14
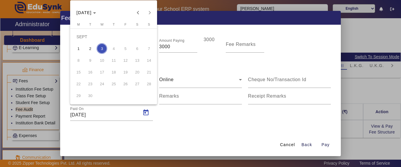
click at [180, 111] on div at bounding box center [200, 83] width 401 height 167
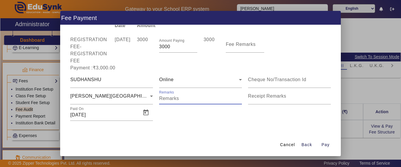
click at [180, 101] on input "Remarks" at bounding box center [200, 98] width 83 height 7
type input "CBSE REG. FEE"
click at [326, 146] on span "Pay" at bounding box center [326, 145] width 8 height 6
